Goal: Task Accomplishment & Management: Use online tool/utility

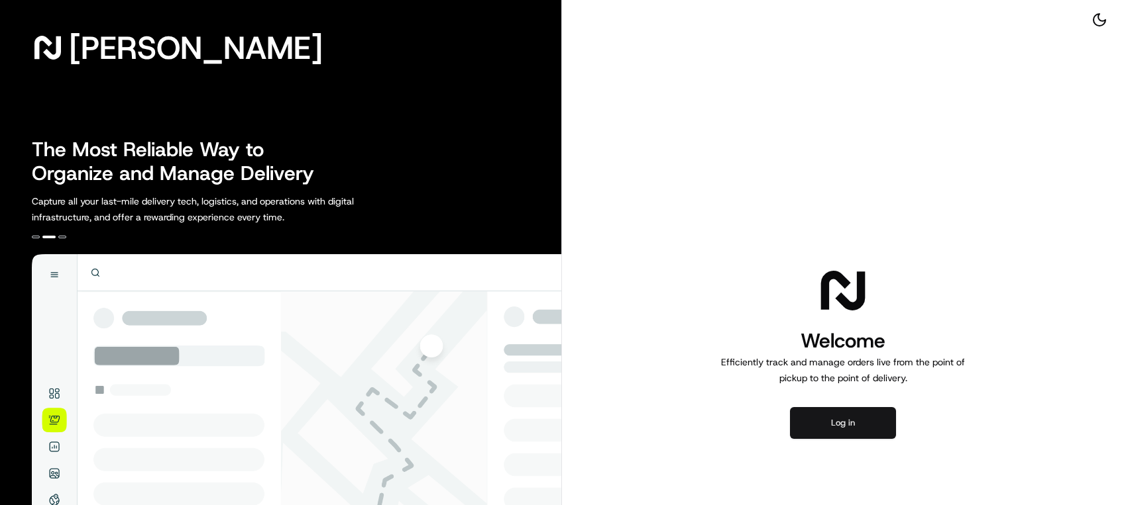
click at [860, 429] on button "Log in" at bounding box center [843, 423] width 106 height 32
